Goal: Transaction & Acquisition: Purchase product/service

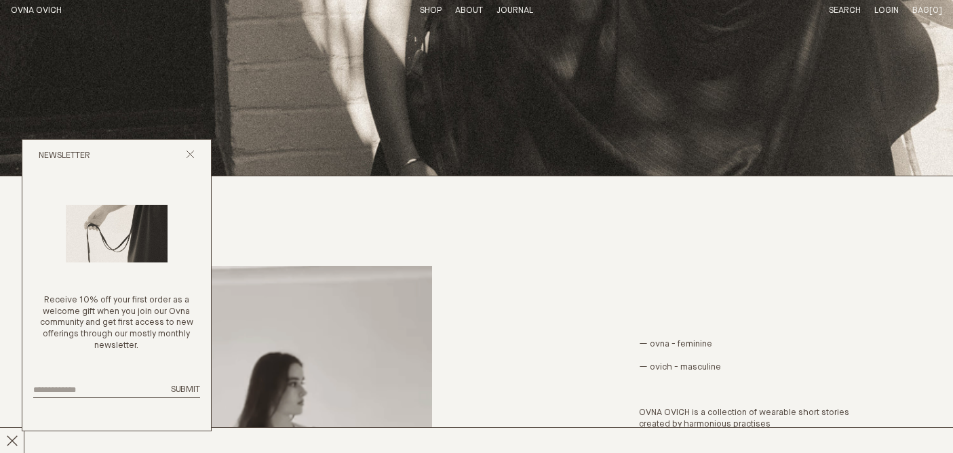
scroll to position [611, 0]
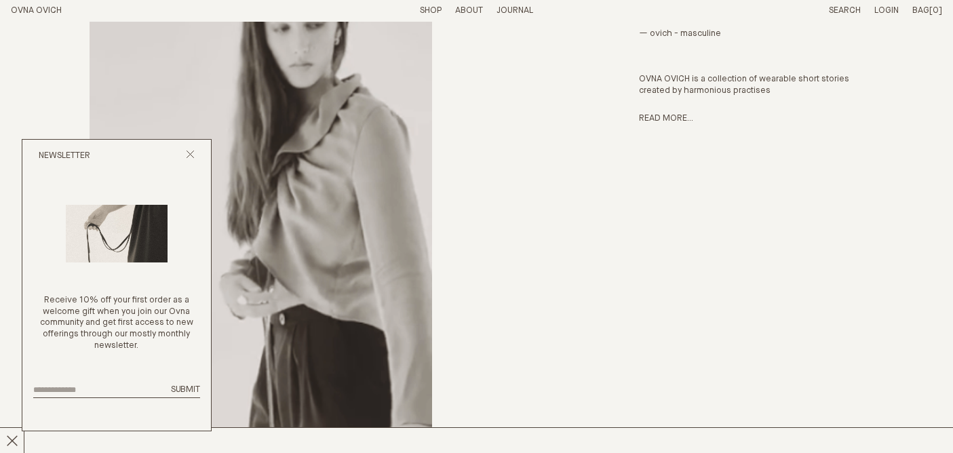
click at [191, 148] on div "Newsletter" at bounding box center [116, 156] width 189 height 33
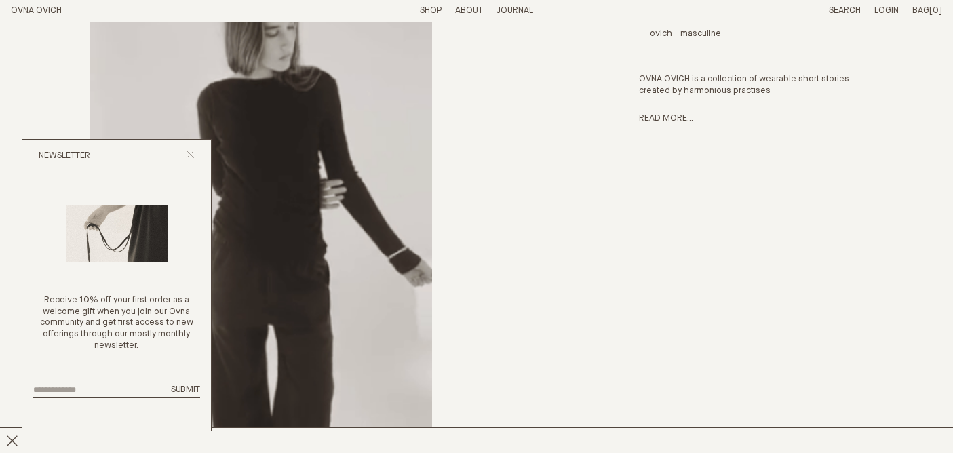
click at [189, 151] on icon "Close popup" at bounding box center [190, 154] width 9 height 9
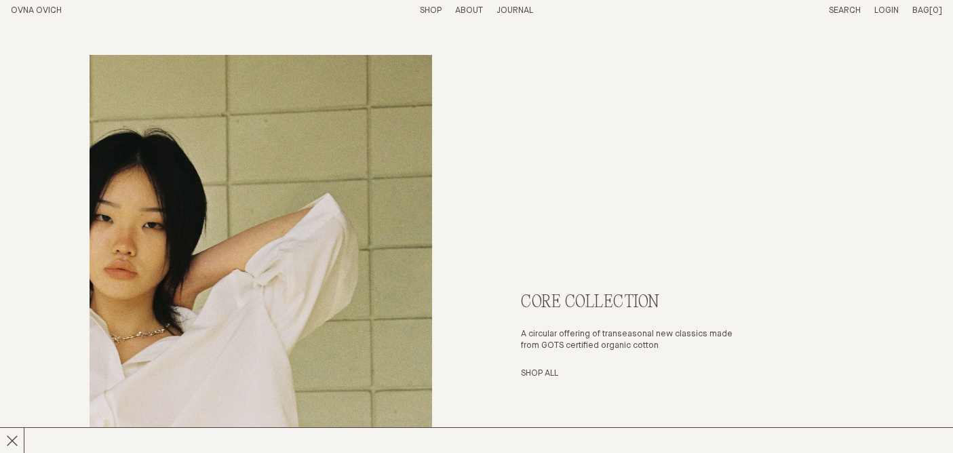
scroll to position [4023, 0]
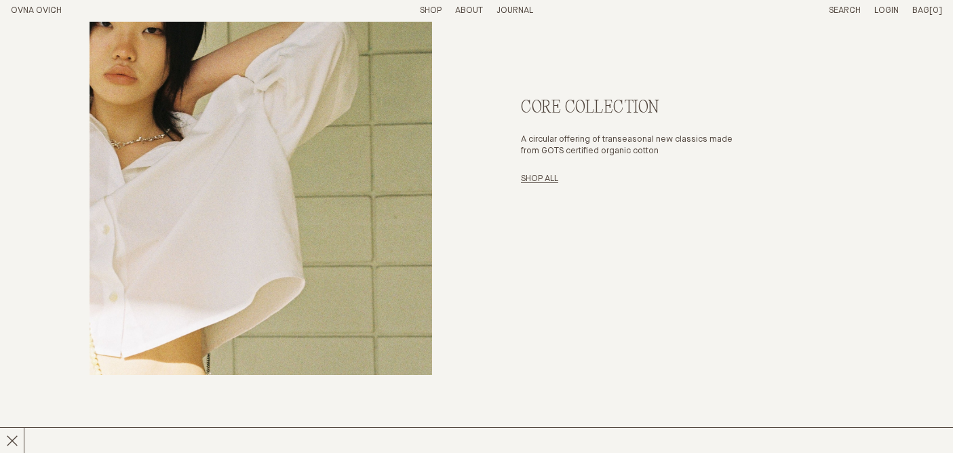
click at [531, 180] on link "Shop All" at bounding box center [539, 178] width 37 height 9
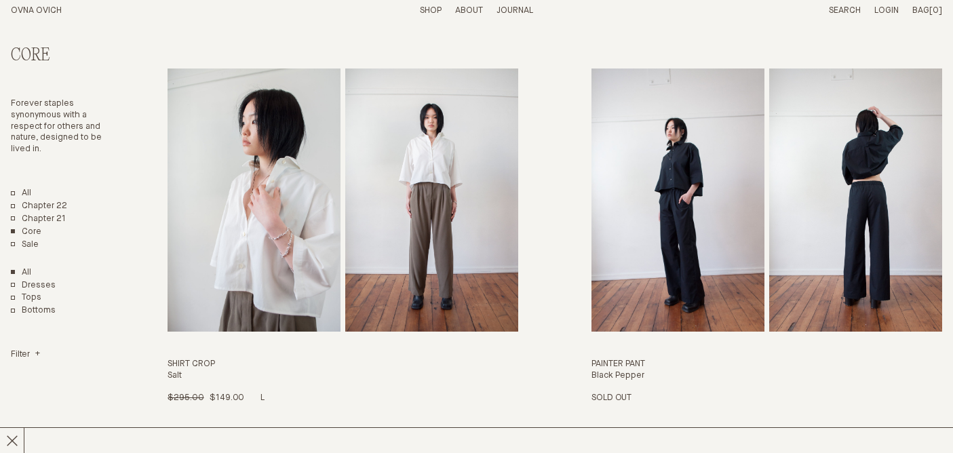
scroll to position [2928, 0]
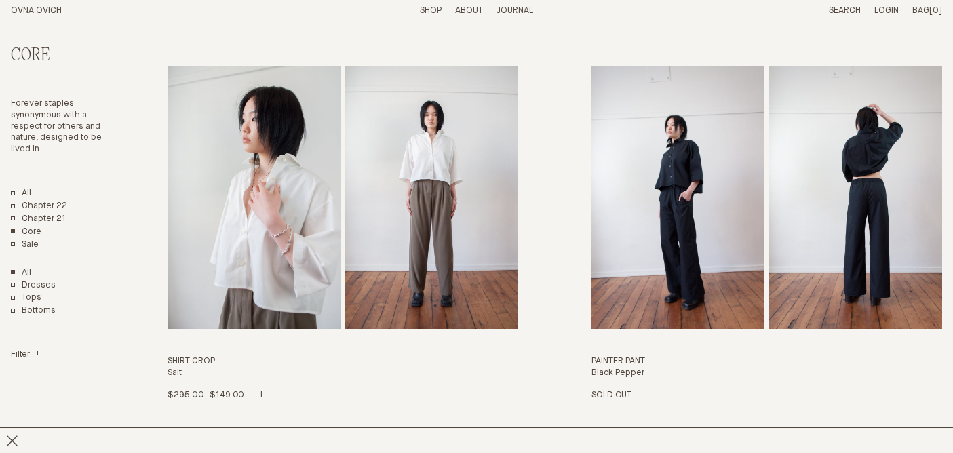
click at [367, 256] on img "Shirt Crop" at bounding box center [431, 197] width 173 height 263
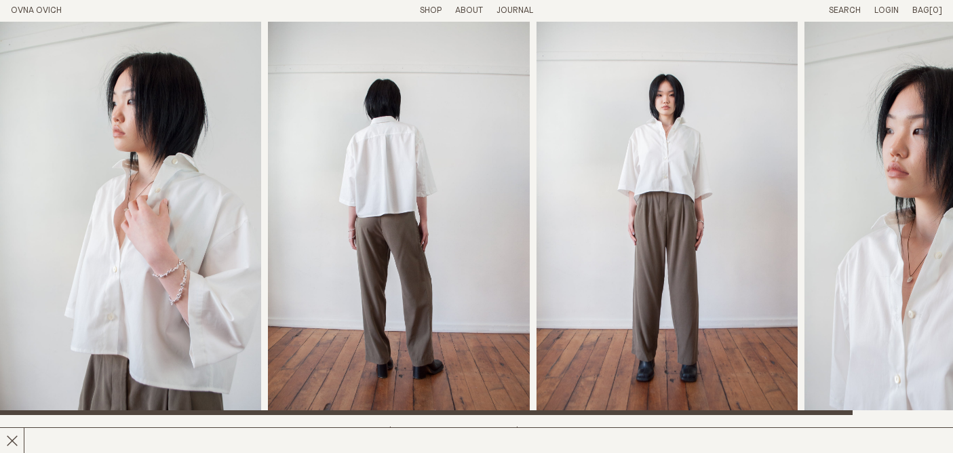
click at [675, 224] on img "3 / 4" at bounding box center [666, 218] width 261 height 393
click at [349, 244] on img "2 / 4" at bounding box center [398, 218] width 261 height 393
click at [191, 249] on img "1 / 4" at bounding box center [130, 218] width 261 height 393
click at [706, 206] on img "3 / 4" at bounding box center [666, 218] width 261 height 393
click at [839, 200] on img "4 / 4" at bounding box center [934, 218] width 261 height 393
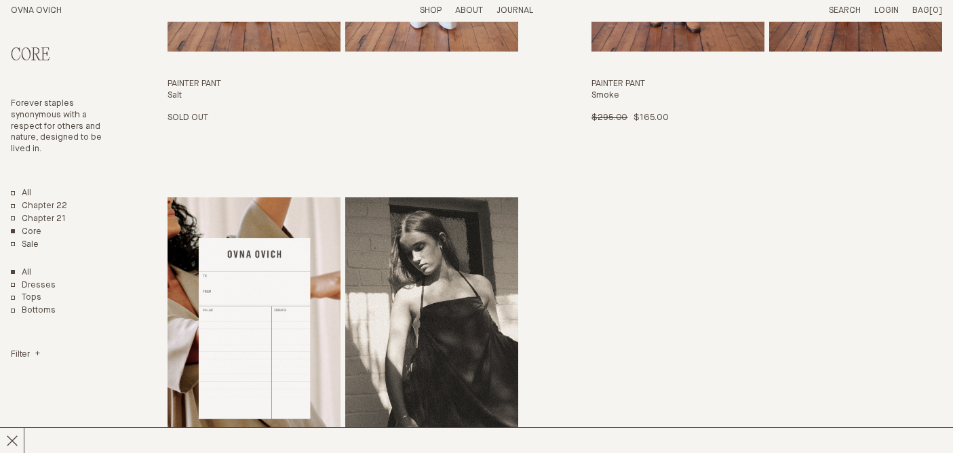
scroll to position [3811, 0]
